Goal: Use online tool/utility: Utilize a website feature to perform a specific function

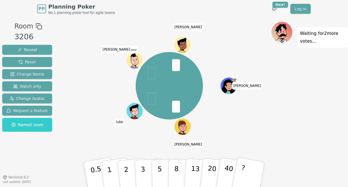
click at [148, 144] on div "[PERSON_NAME] [PERSON_NAME] (you) [PERSON_NAME]" at bounding box center [169, 97] width 203 height 152
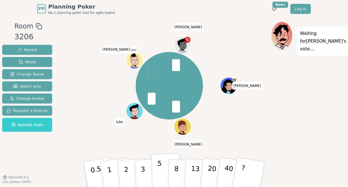
click at [160, 169] on p "5" at bounding box center [160, 174] width 5 height 30
click at [160, 164] on p "5" at bounding box center [160, 174] width 5 height 30
click at [76, 145] on div "[PERSON_NAME] [PERSON_NAME] (you) [PERSON_NAME]" at bounding box center [169, 97] width 203 height 152
click at [163, 161] on button "5" at bounding box center [166, 174] width 28 height 42
click at [245, 138] on div "[PERSON_NAME] [PERSON_NAME] (you) [PERSON_NAME]" at bounding box center [169, 85] width 203 height 109
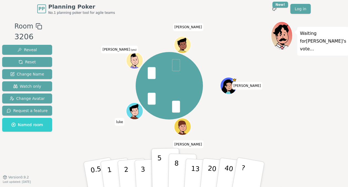
click at [177, 167] on p "8" at bounding box center [176, 174] width 5 height 30
click at [158, 168] on p "5" at bounding box center [160, 174] width 5 height 30
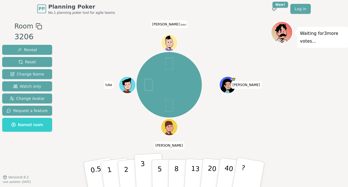
click at [145, 170] on button "3" at bounding box center [149, 174] width 30 height 43
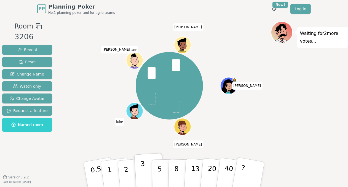
click at [152, 174] on button "3" at bounding box center [149, 174] width 30 height 43
click at [157, 176] on button "5" at bounding box center [166, 174] width 28 height 42
click at [147, 166] on button "3" at bounding box center [149, 174] width 30 height 43
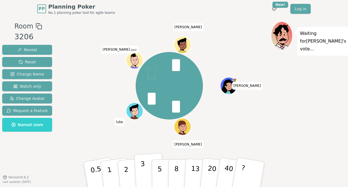
click at [140, 165] on button "3" at bounding box center [149, 174] width 30 height 43
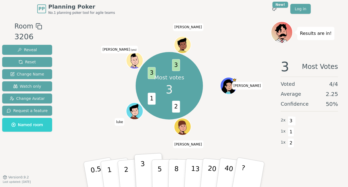
click at [140, 165] on button "3" at bounding box center [149, 174] width 30 height 43
click at [133, 24] on div at bounding box center [169, 26] width 203 height 10
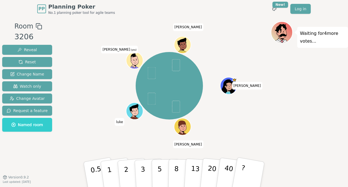
click at [270, 90] on div "[PERSON_NAME] [PERSON_NAME] (you) [PERSON_NAME]" at bounding box center [169, 85] width 203 height 109
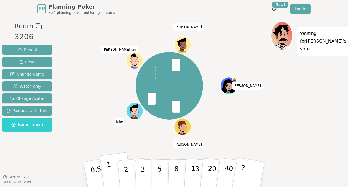
click at [109, 171] on p "1" at bounding box center [110, 175] width 8 height 30
click at [160, 168] on p "5" at bounding box center [160, 174] width 5 height 30
